Goal: Find specific page/section: Find specific page/section

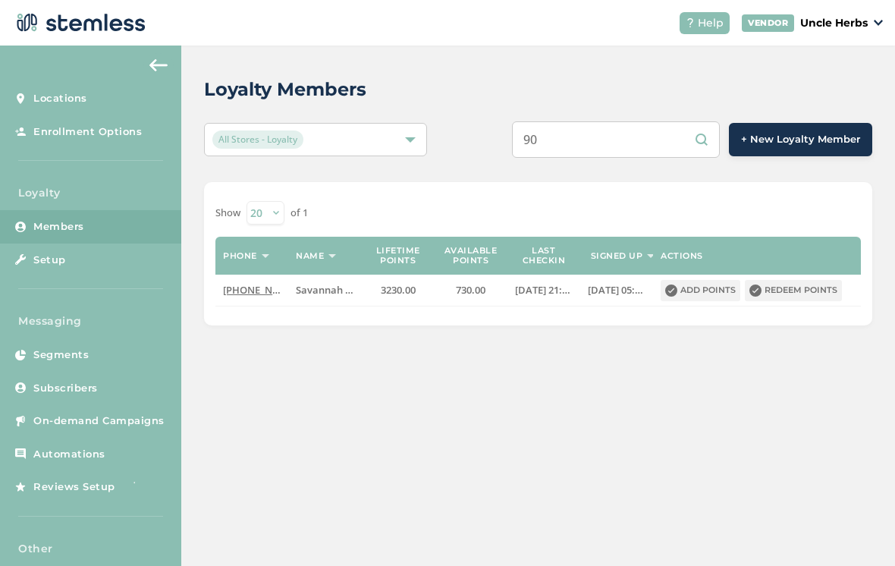
type input "9"
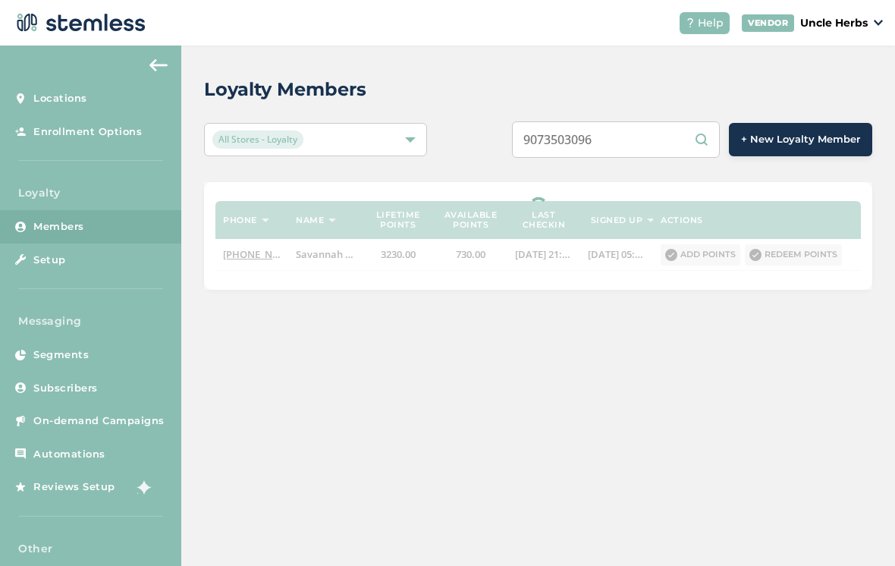
click at [683, 146] on input "9073503096" at bounding box center [616, 139] width 208 height 36
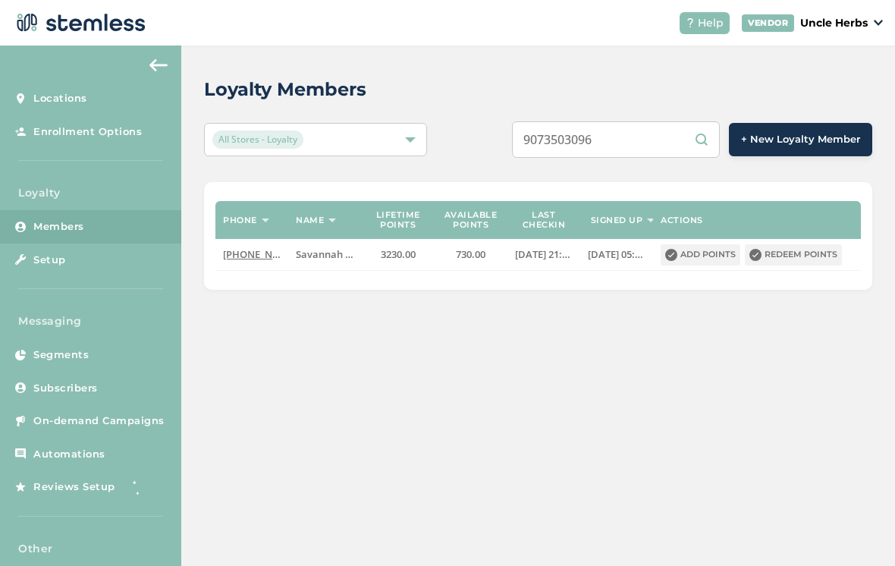
click at [677, 147] on input "9073503096" at bounding box center [616, 139] width 208 height 36
type input "9073503096"
click at [494, 130] on div "9073503096 + New Loyalty Member" at bounding box center [677, 139] width 390 height 36
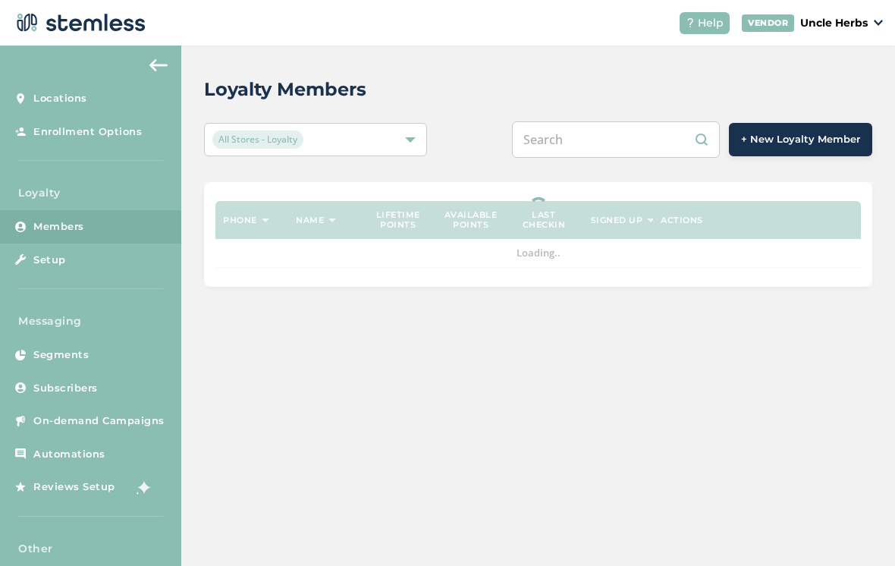
click at [626, 140] on input "text" at bounding box center [616, 139] width 208 height 36
click at [618, 146] on input "text" at bounding box center [616, 139] width 208 height 36
paste input "9073503096"
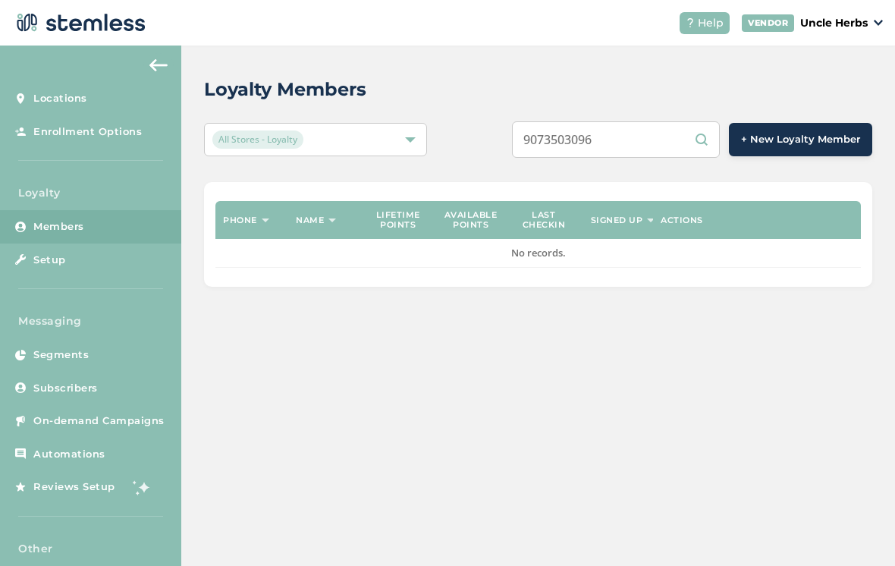
click at [545, 61] on div "Loyalty Members All Stores - Loyalty 9073503096 + New Loyalty Member Phone Name…" at bounding box center [538, 181] width 714 height 271
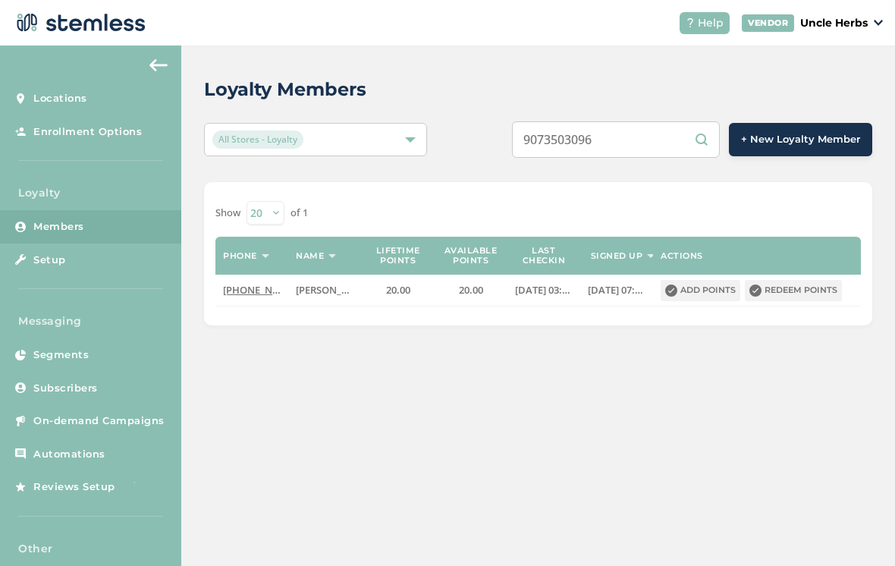
click at [680, 147] on input "9073503096" at bounding box center [616, 139] width 208 height 36
click at [689, 150] on input "9078848680" at bounding box center [616, 139] width 208 height 36
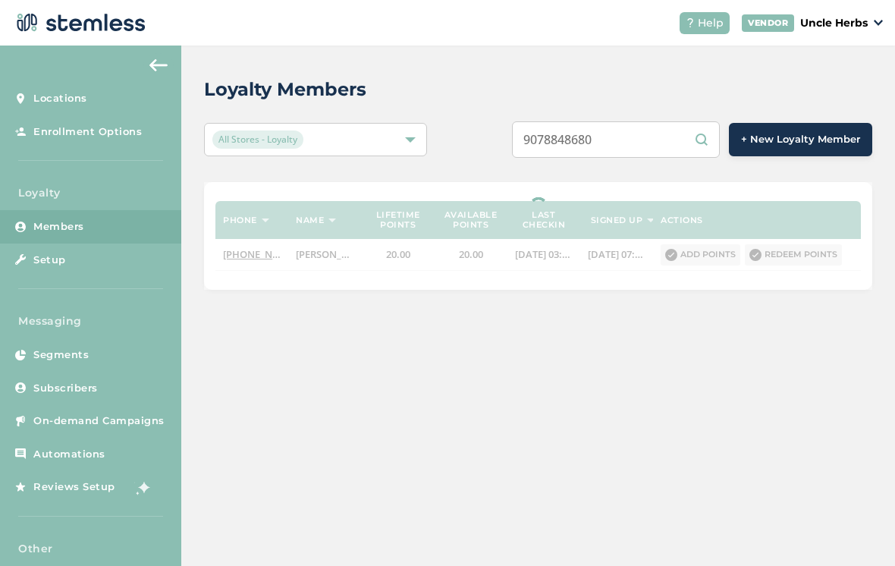
click at [692, 147] on input "9078848680" at bounding box center [616, 139] width 208 height 36
type input "9078848680"
click at [487, 119] on div "Loyalty Members All Stores - Loyalty 9078848680 + New Loyalty Member Phone Name…" at bounding box center [538, 183] width 714 height 275
